Goal: Task Accomplishment & Management: Use online tool/utility

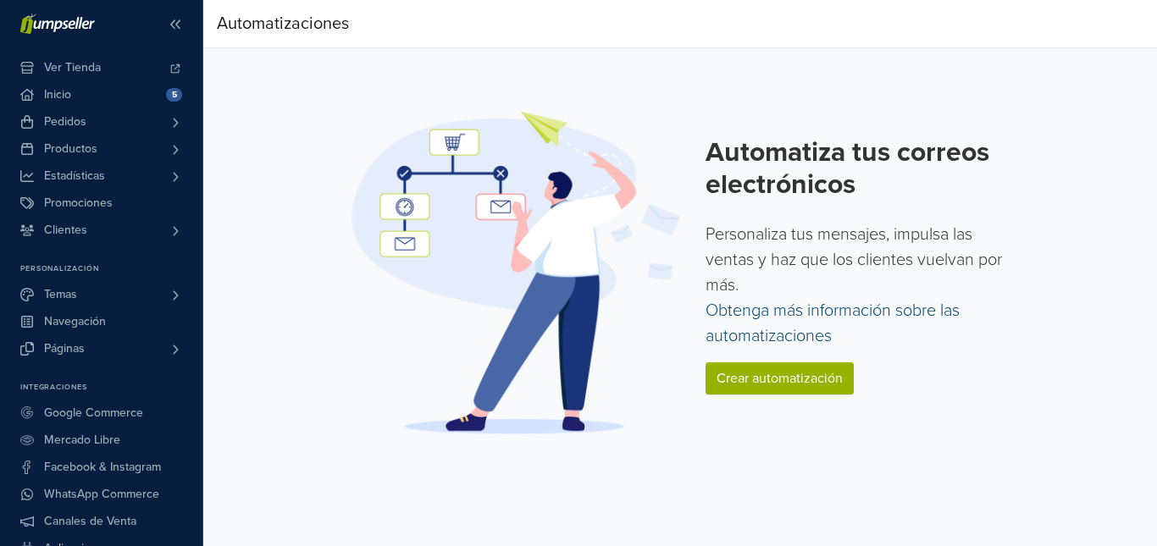
click at [791, 319] on link "Obtenga más información sobre las automatizaciones" at bounding box center [832, 324] width 254 height 46
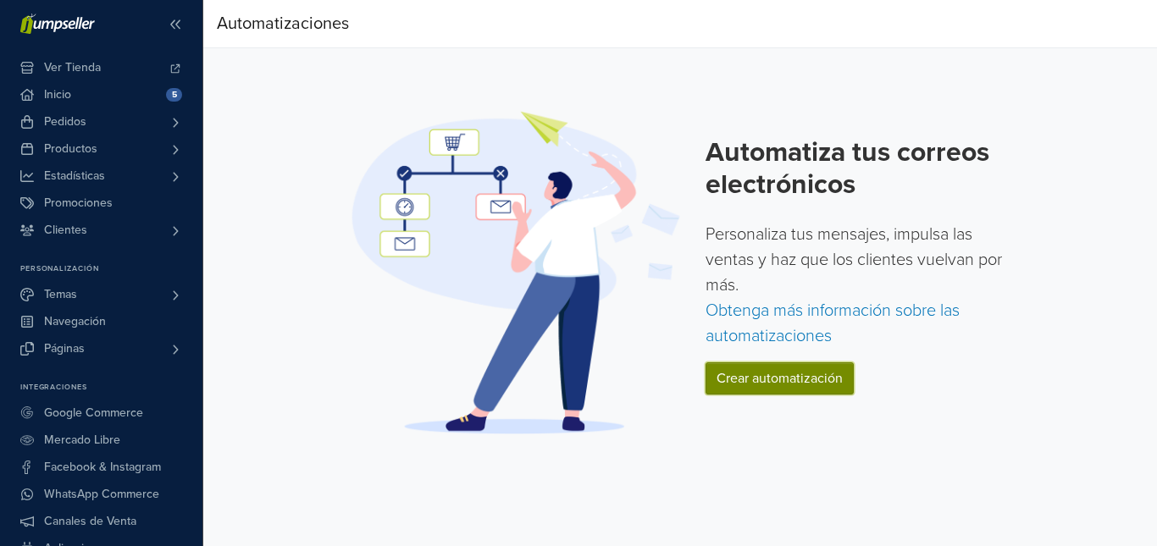
click at [815, 375] on link "Crear automatización" at bounding box center [779, 378] width 148 height 32
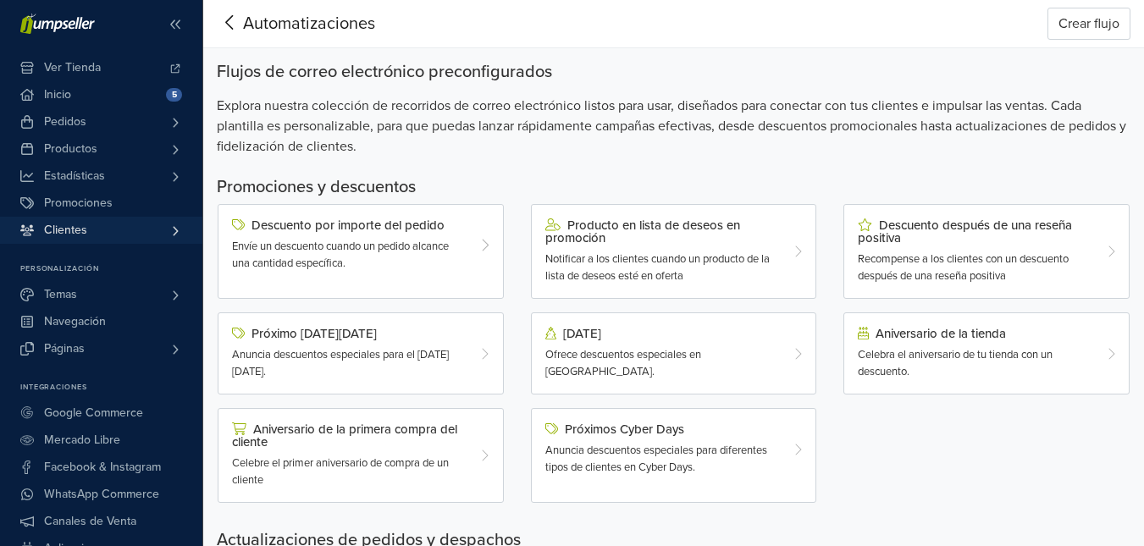
click at [71, 224] on span "Clientes" at bounding box center [65, 230] width 43 height 27
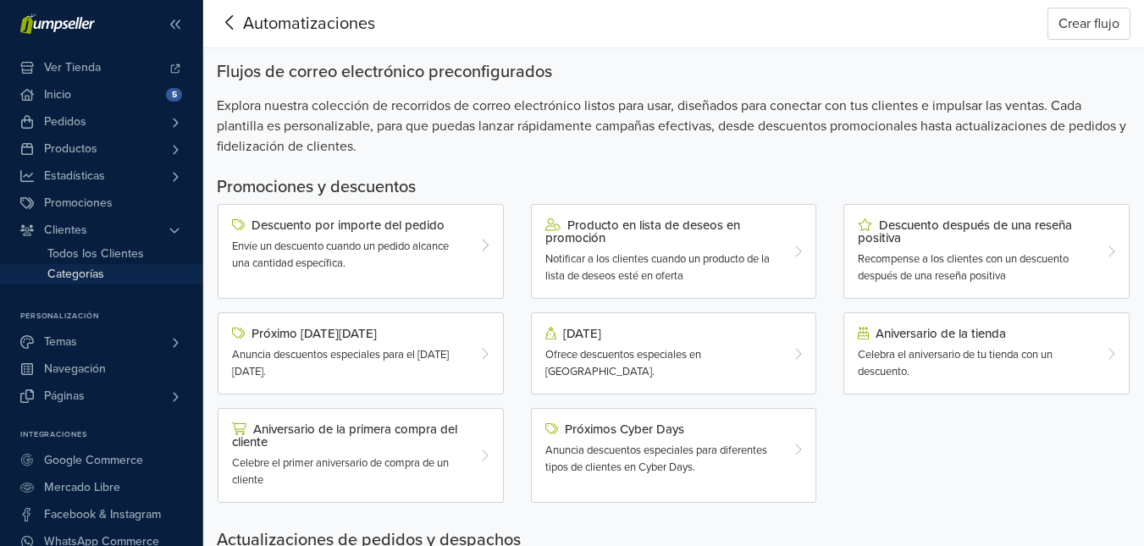
click at [89, 270] on span "Categorías" at bounding box center [75, 274] width 57 height 20
